Goal: Task Accomplishment & Management: Manage account settings

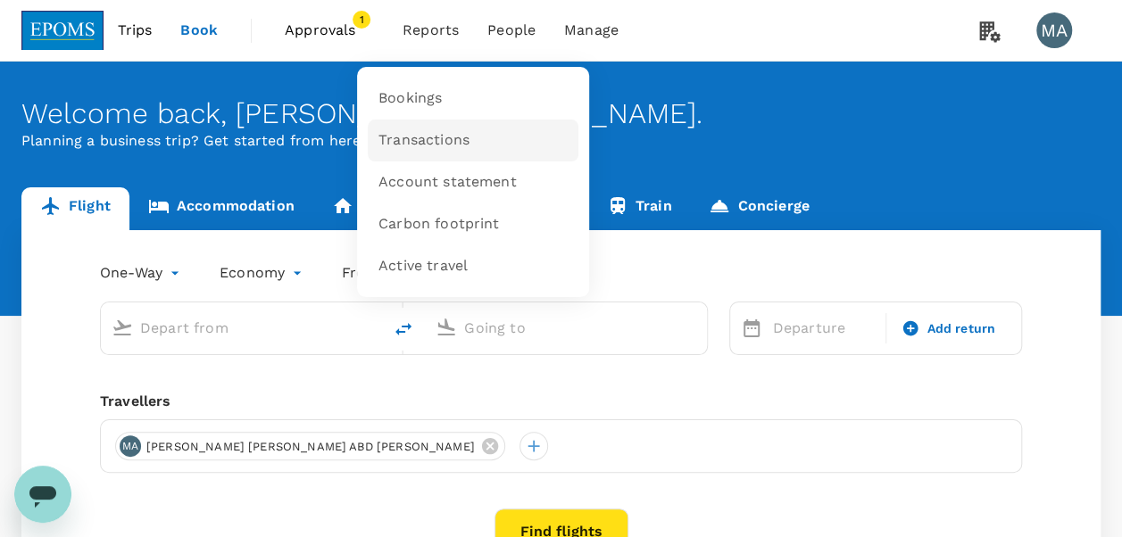
type input "roundtrip"
type input "Kuala Lumpur Intl ([GEOGRAPHIC_DATA])"
type input "Kota Kinabalu Intl (BKI)"
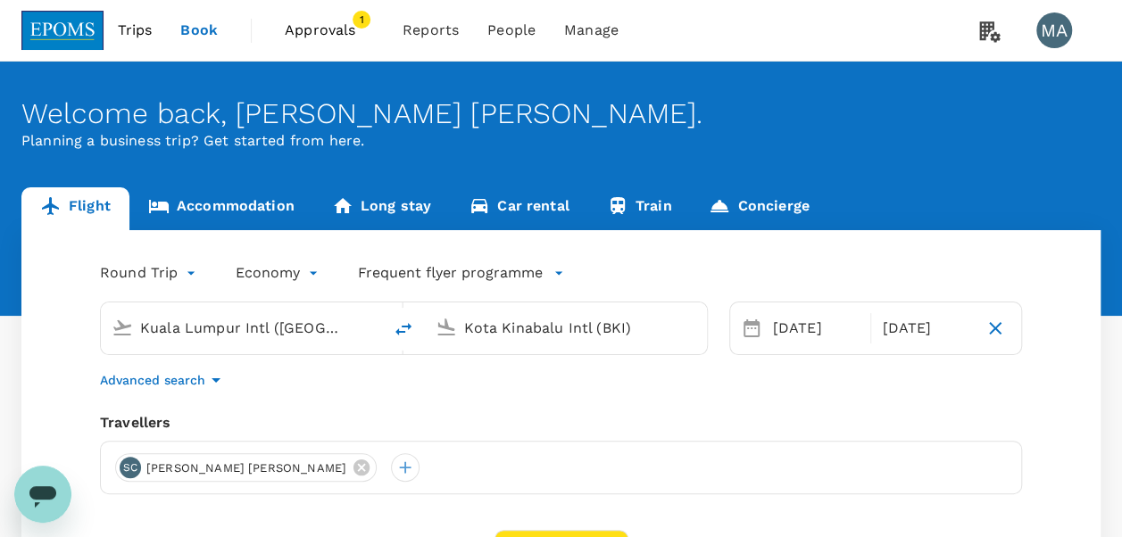
click at [328, 24] on span "Approvals" at bounding box center [329, 30] width 89 height 21
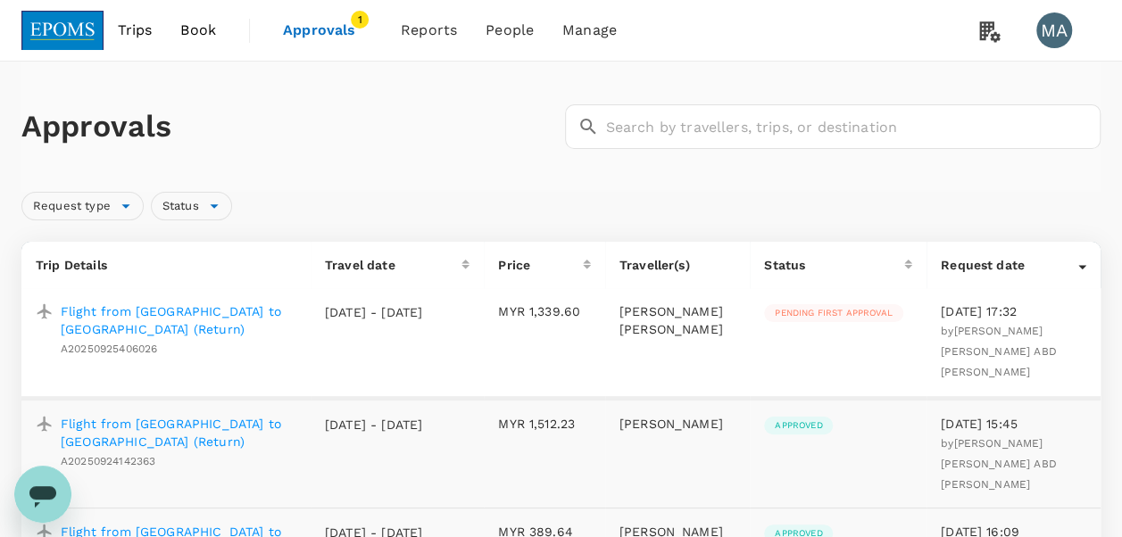
click at [842, 303] on td "Pending first approval" at bounding box center [838, 343] width 177 height 110
click at [185, 312] on p "Flight from [GEOGRAPHIC_DATA] to [GEOGRAPHIC_DATA] (Return)" at bounding box center [179, 321] width 236 height 36
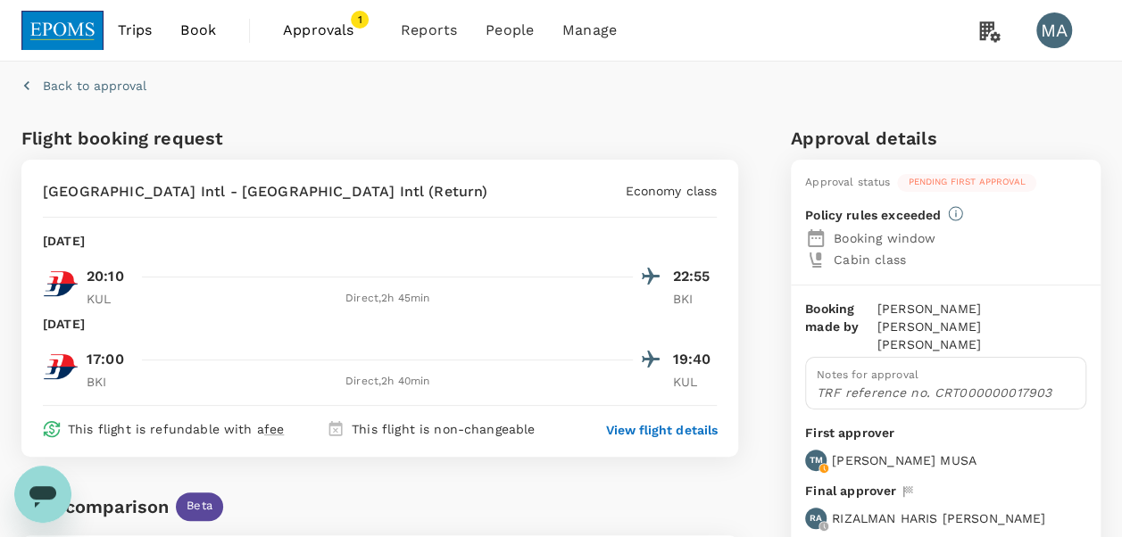
scroll to position [469, 0]
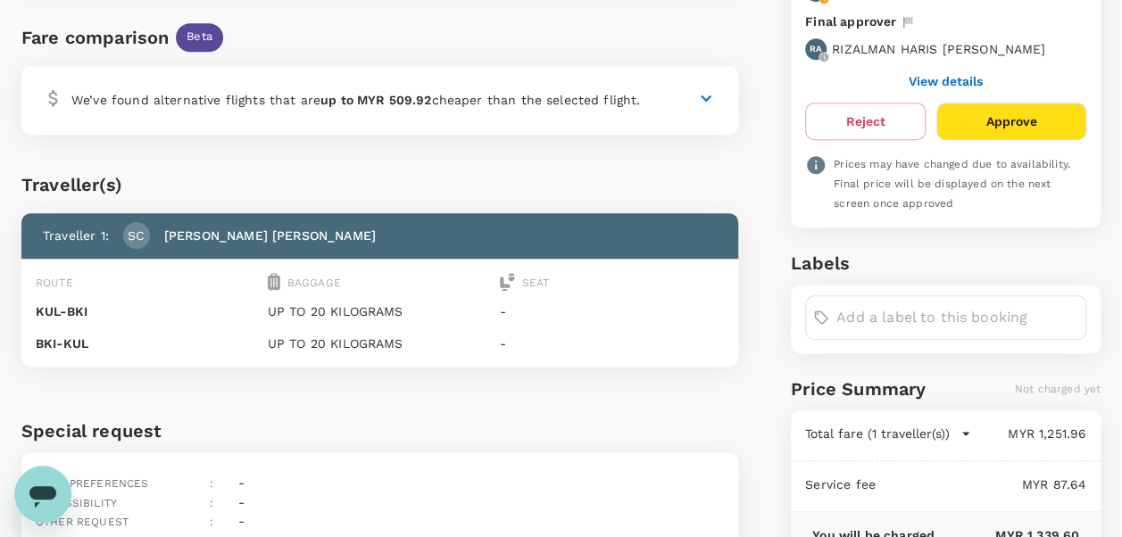
click at [1016, 106] on button "Approve" at bounding box center [1011, 121] width 150 height 37
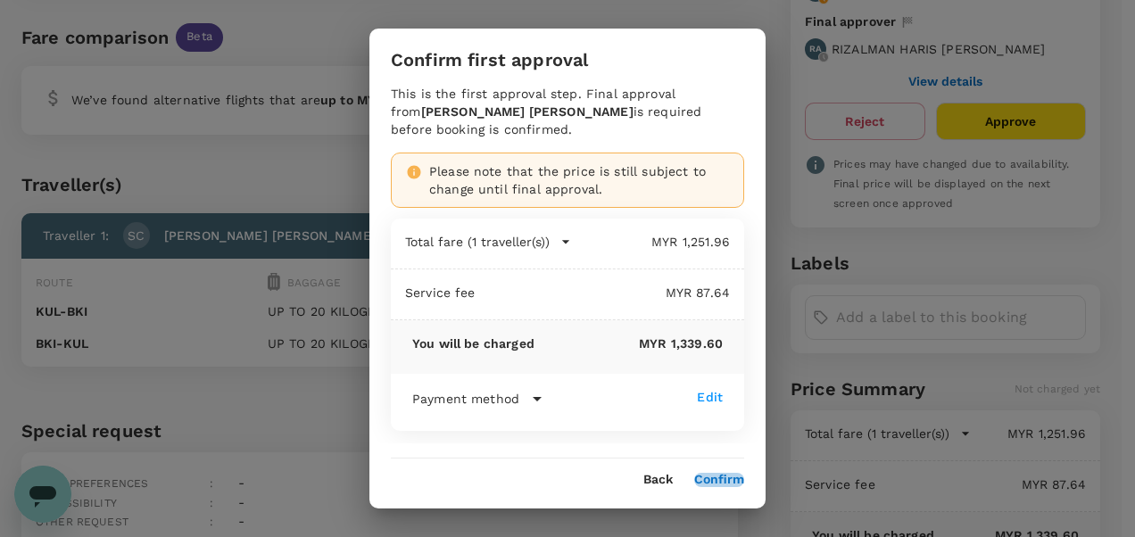
click at [725, 480] on button "Confirm" at bounding box center [719, 480] width 50 height 14
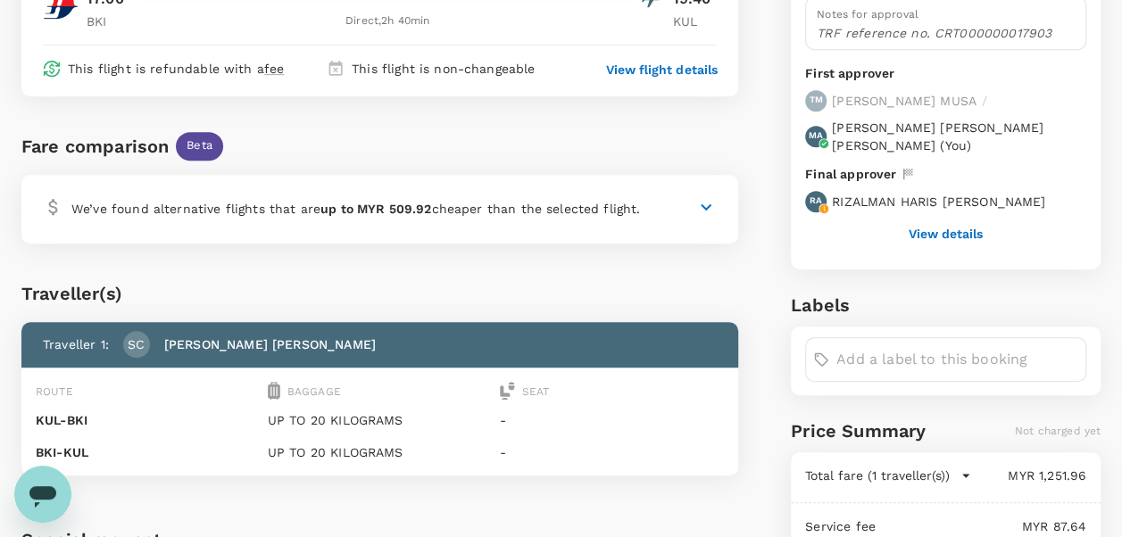
click at [958, 227] on button "View details" at bounding box center [946, 234] width 74 height 14
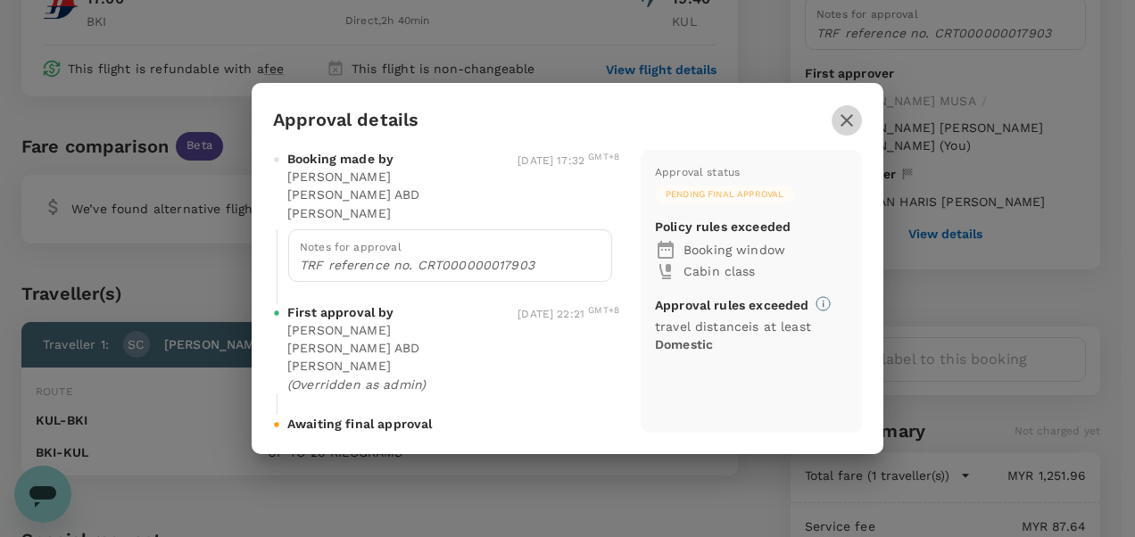
click at [846, 127] on icon "button" at bounding box center [847, 120] width 12 height 12
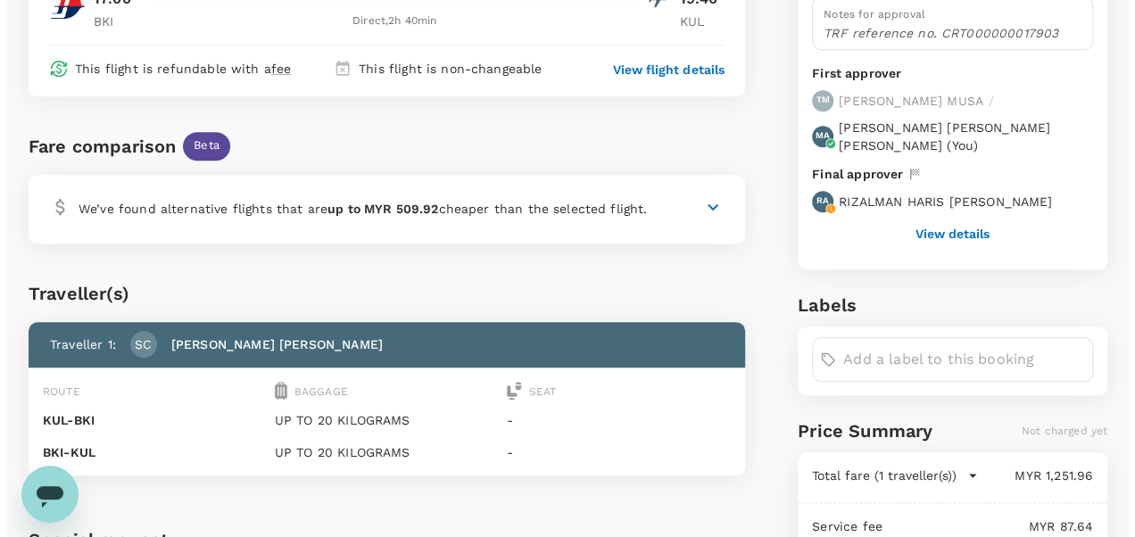
scroll to position [0, 0]
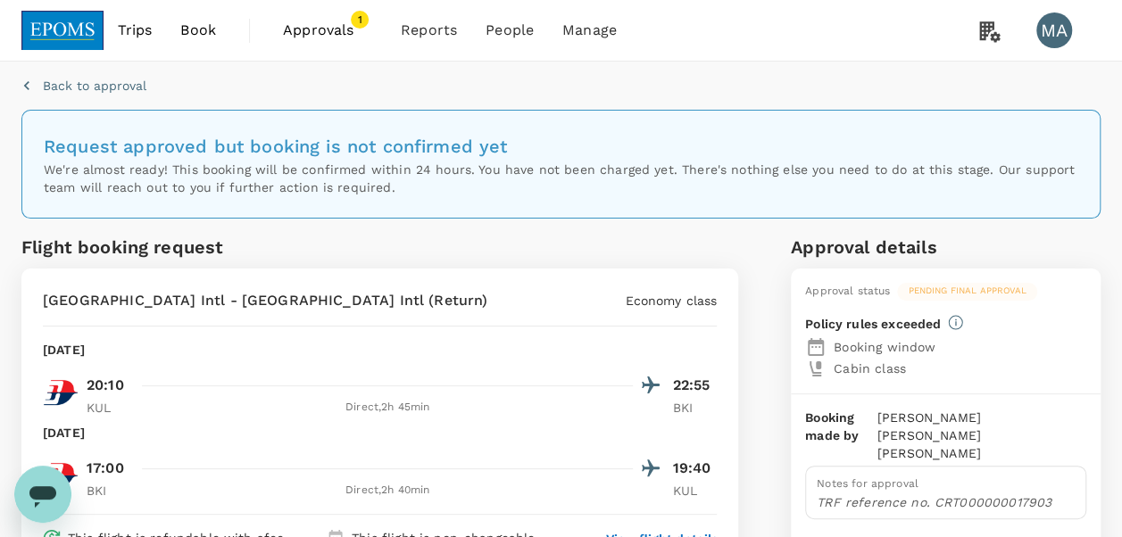
click at [316, 21] on span "Approvals" at bounding box center [327, 30] width 89 height 21
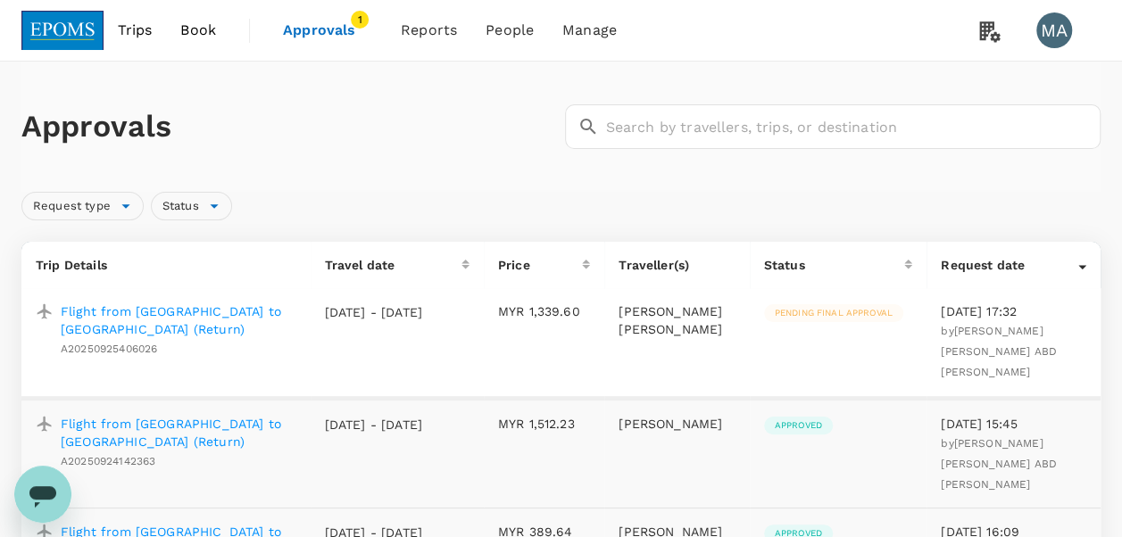
click at [174, 311] on p "Flight from [GEOGRAPHIC_DATA] to [GEOGRAPHIC_DATA] (Return)" at bounding box center [179, 321] width 236 height 36
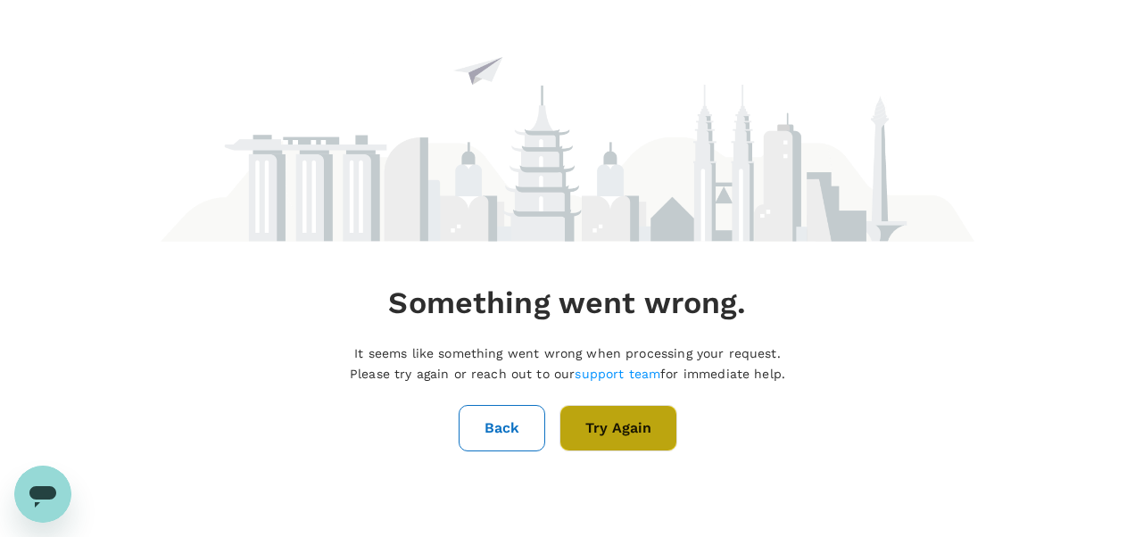
click at [604, 437] on button "Try Again" at bounding box center [619, 428] width 118 height 46
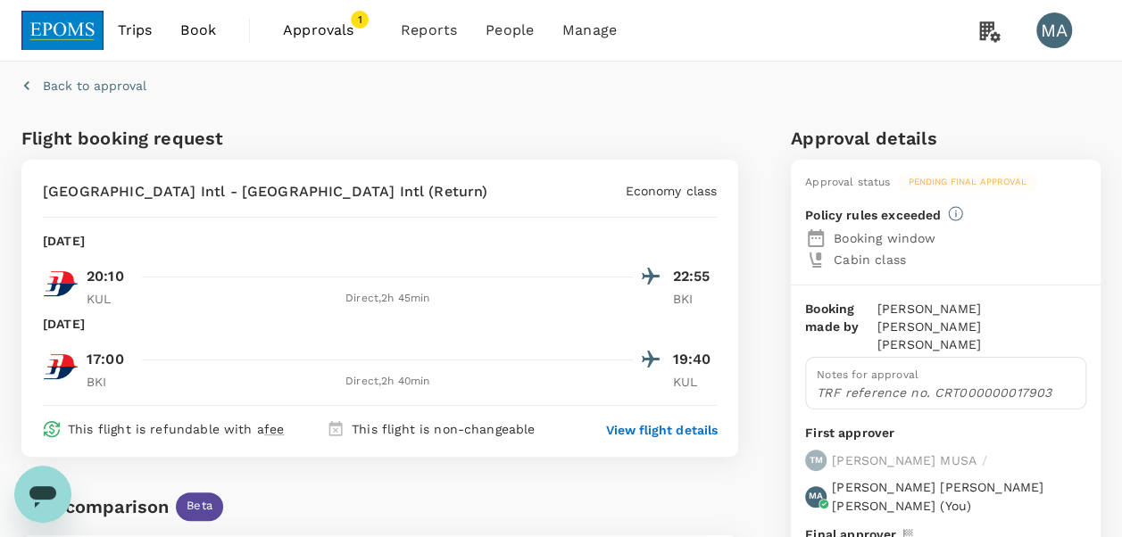
click at [333, 24] on span "Approvals" at bounding box center [327, 30] width 89 height 21
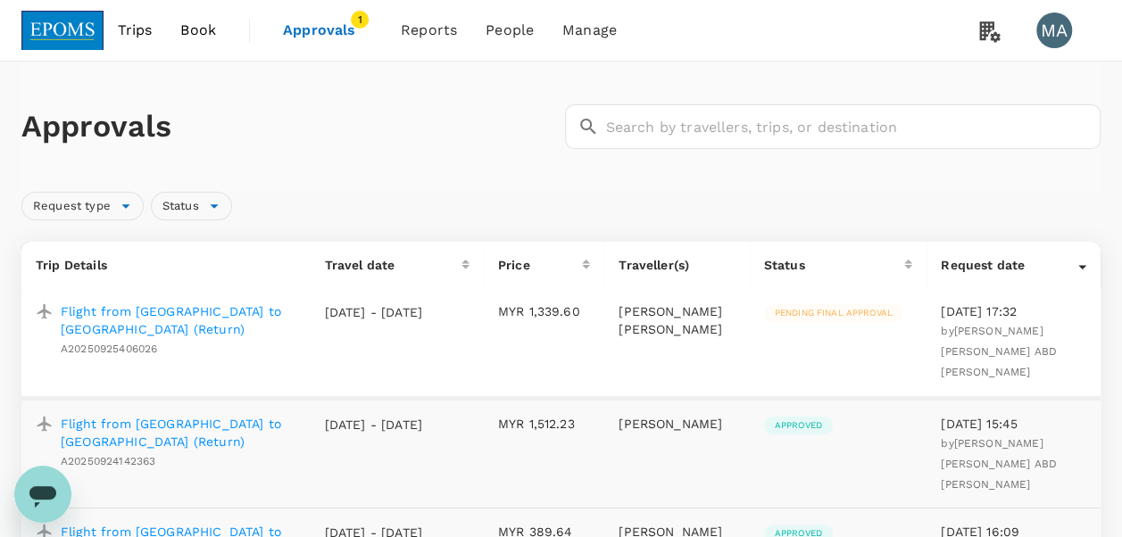
click at [133, 320] on p "Flight from [GEOGRAPHIC_DATA] to [GEOGRAPHIC_DATA] (Return)" at bounding box center [179, 321] width 236 height 36
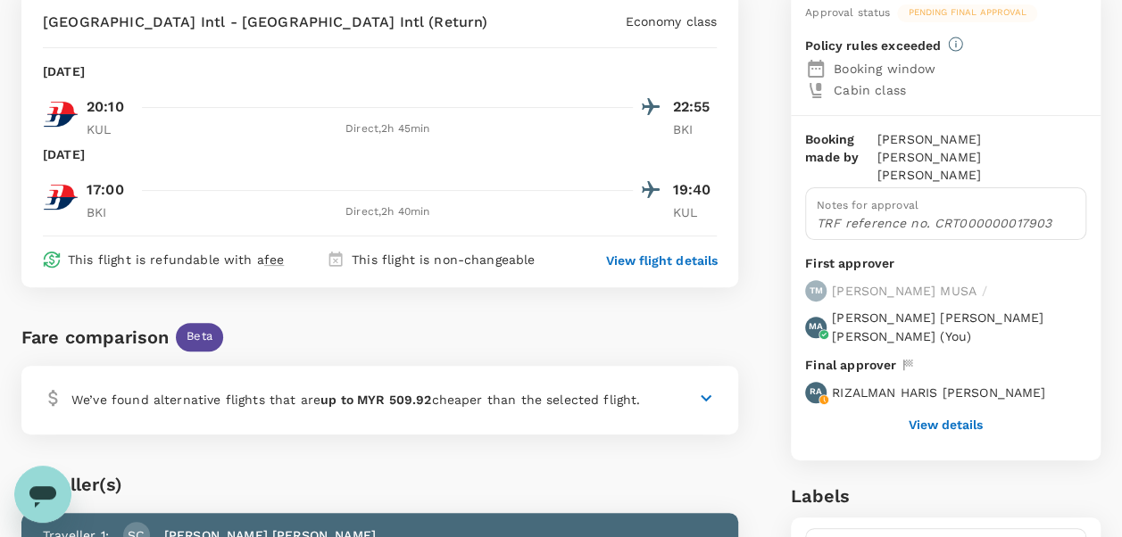
scroll to position [161, 0]
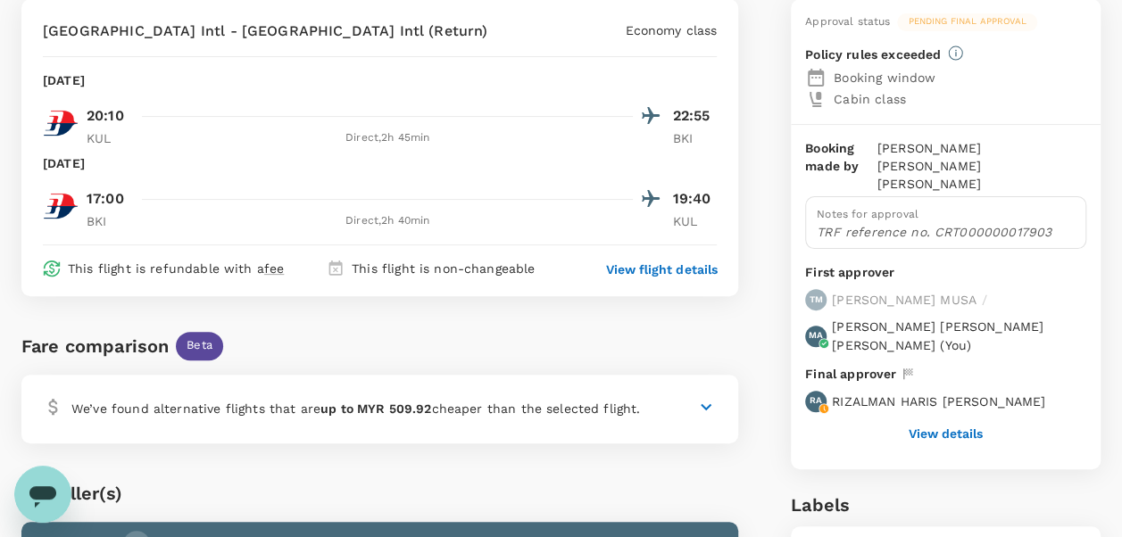
click at [950, 420] on div "Booking made by [PERSON_NAME] [PERSON_NAME] ABD [PERSON_NAME] Notes for approva…" at bounding box center [946, 297] width 310 height 344
click at [956, 427] on button "View details" at bounding box center [946, 434] width 74 height 14
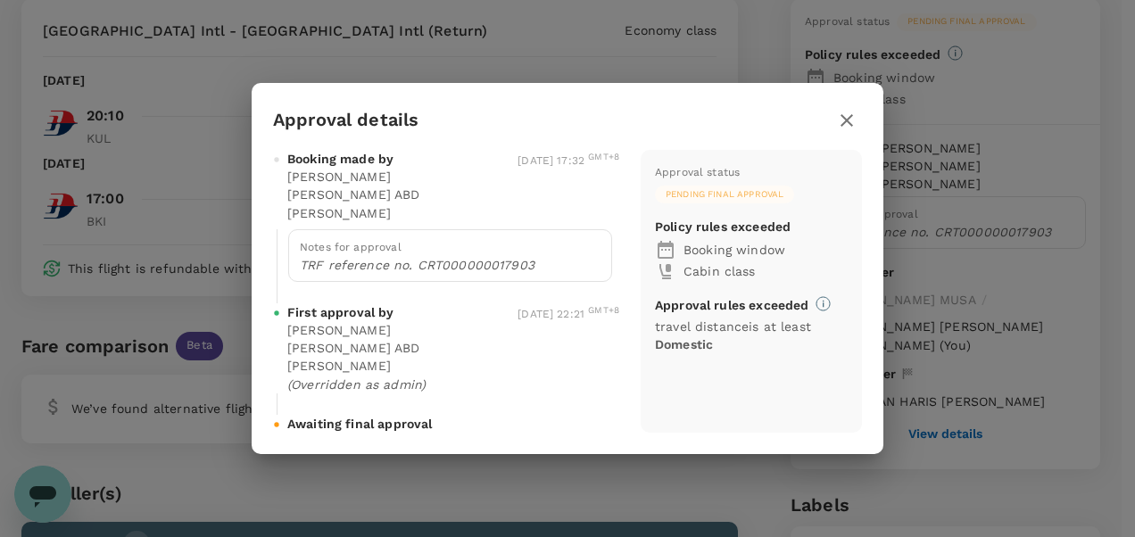
click at [737, 201] on span "Pending final approval" at bounding box center [724, 194] width 139 height 12
click at [854, 129] on icon "button" at bounding box center [846, 120] width 21 height 21
